Goal: Check status: Check status

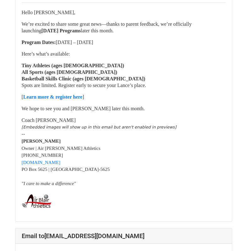
scroll to position [94, 0]
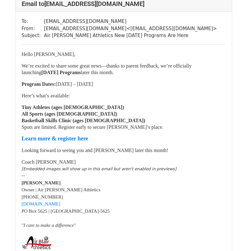
scroll to position [598, 0]
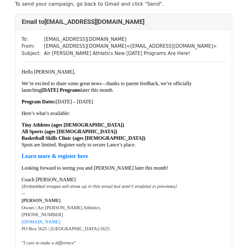
scroll to position [31, 0]
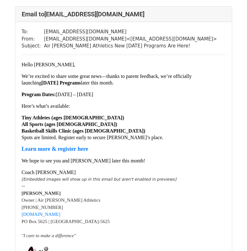
scroll to position [315, 0]
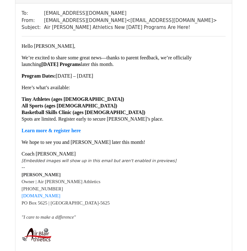
scroll to position [315, 0]
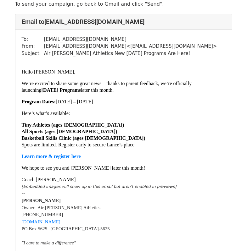
scroll to position [31, 0]
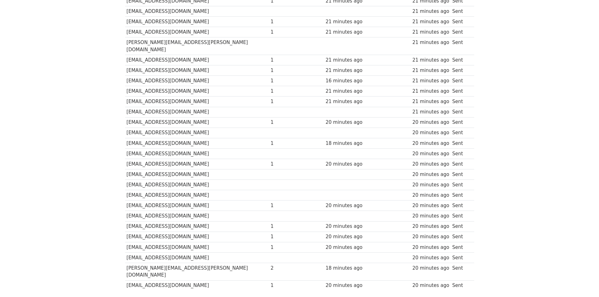
scroll to position [1019, 0]
